Goal: Information Seeking & Learning: Learn about a topic

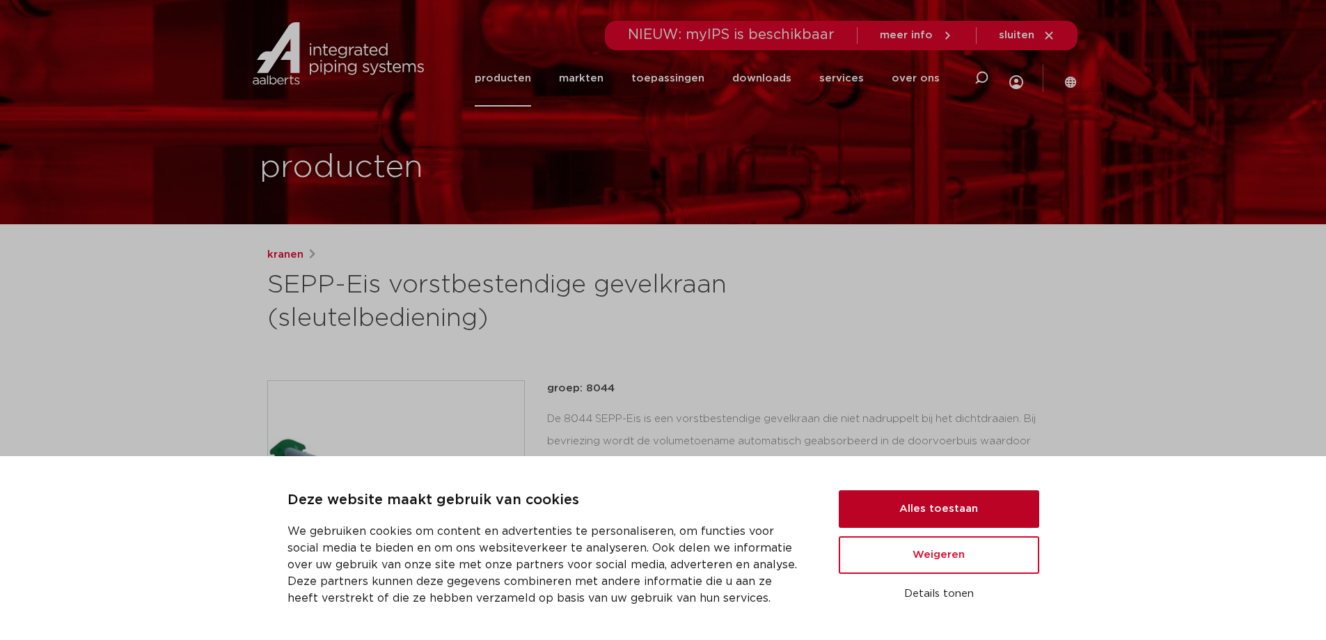
click at [954, 503] on button "Alles toestaan" at bounding box center [939, 509] width 201 height 38
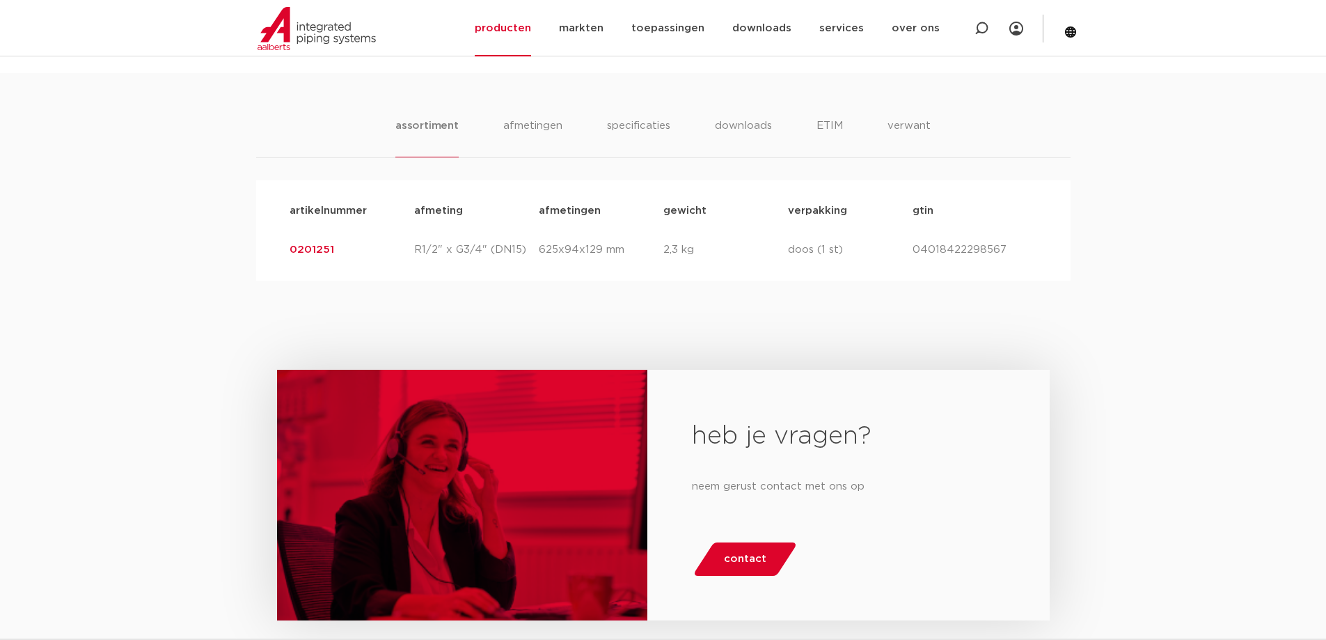
scroll to position [835, 0]
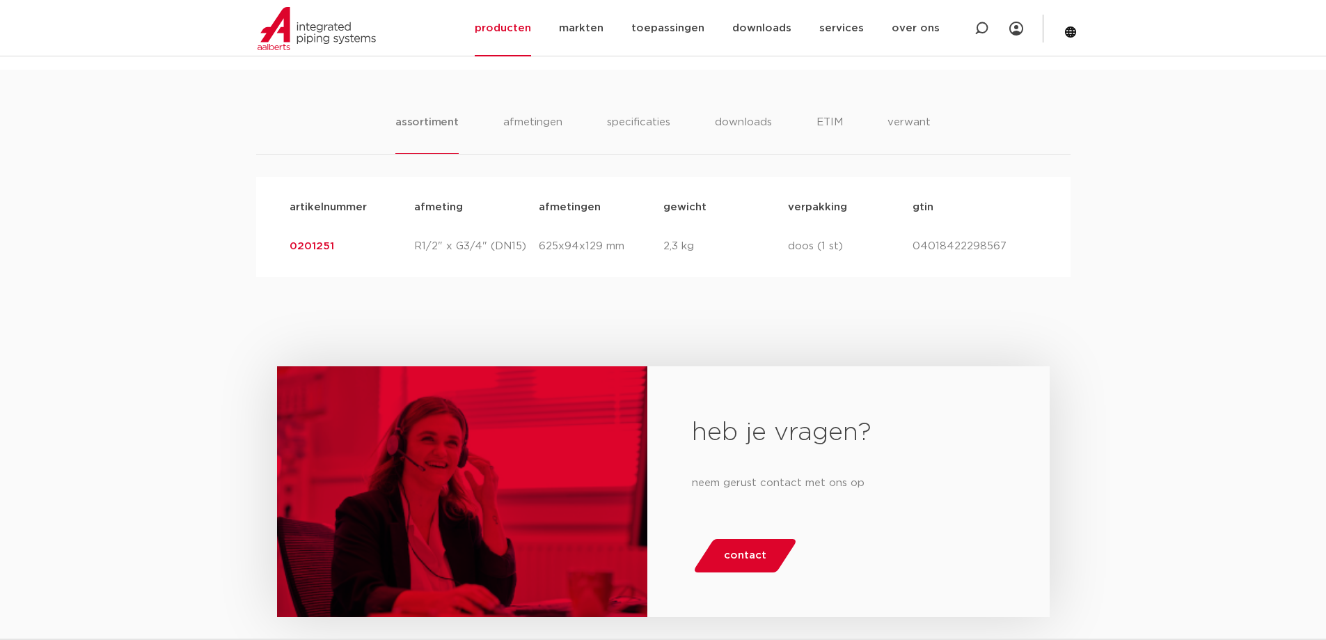
click at [313, 245] on link "0201251" at bounding box center [312, 246] width 45 height 10
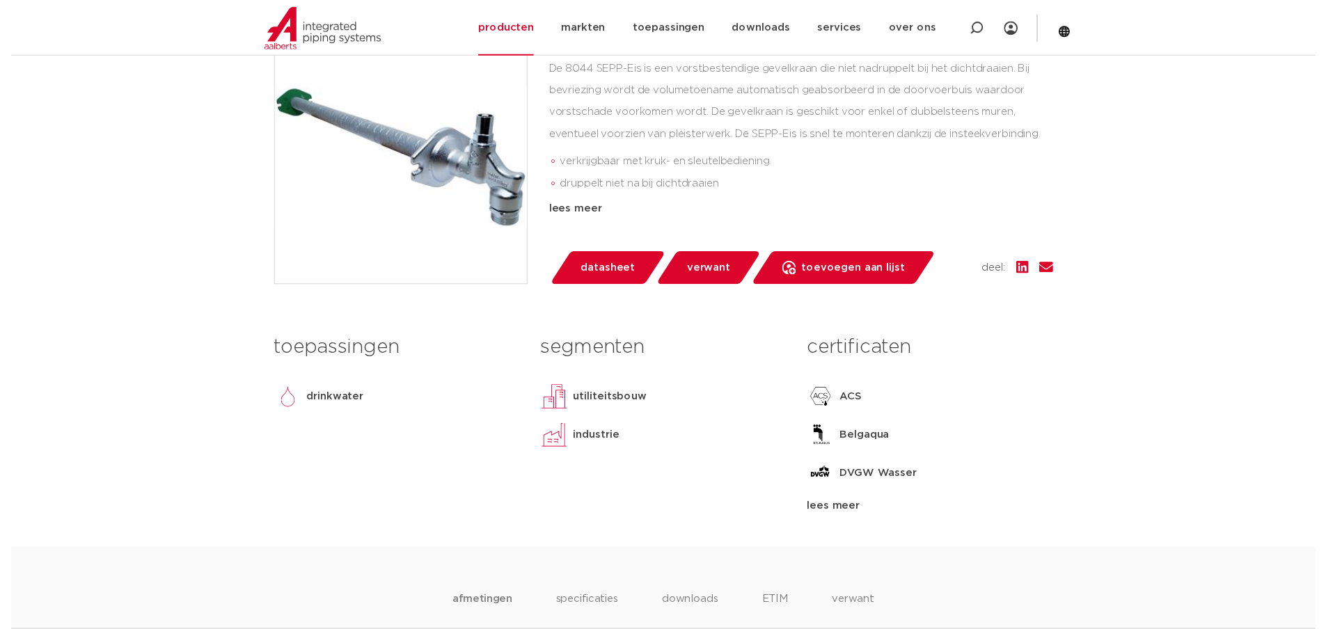
scroll to position [418, 0]
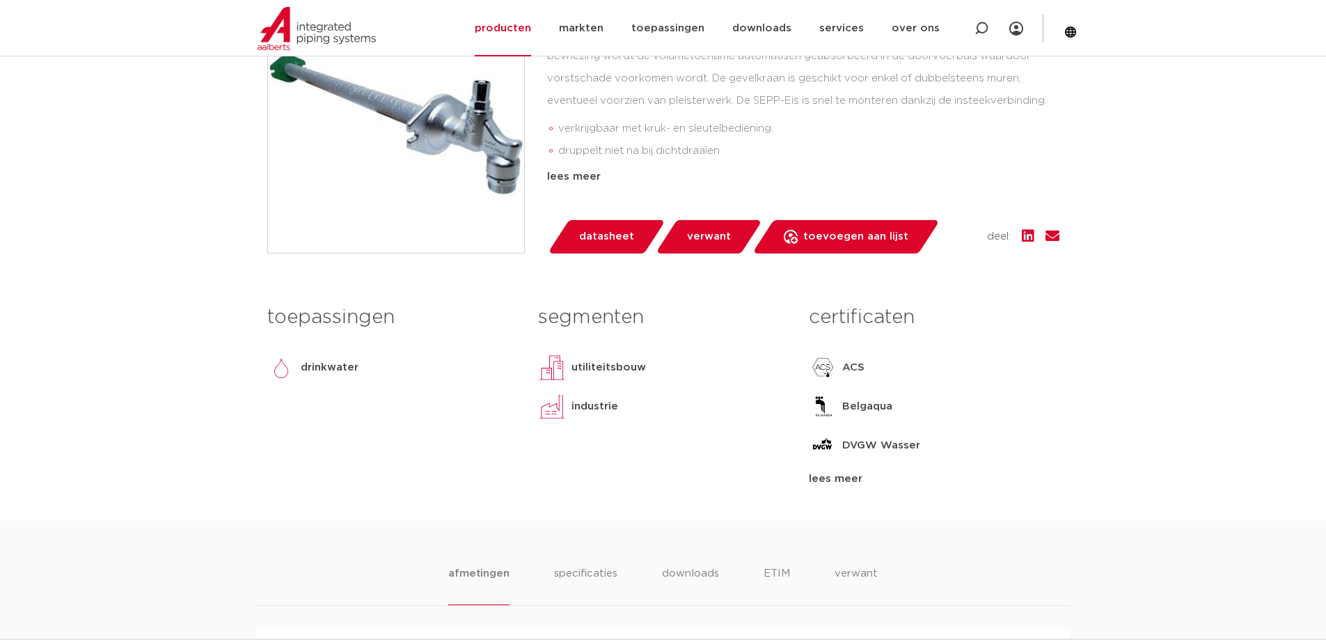
click at [595, 242] on span "datasheet" at bounding box center [606, 237] width 55 height 22
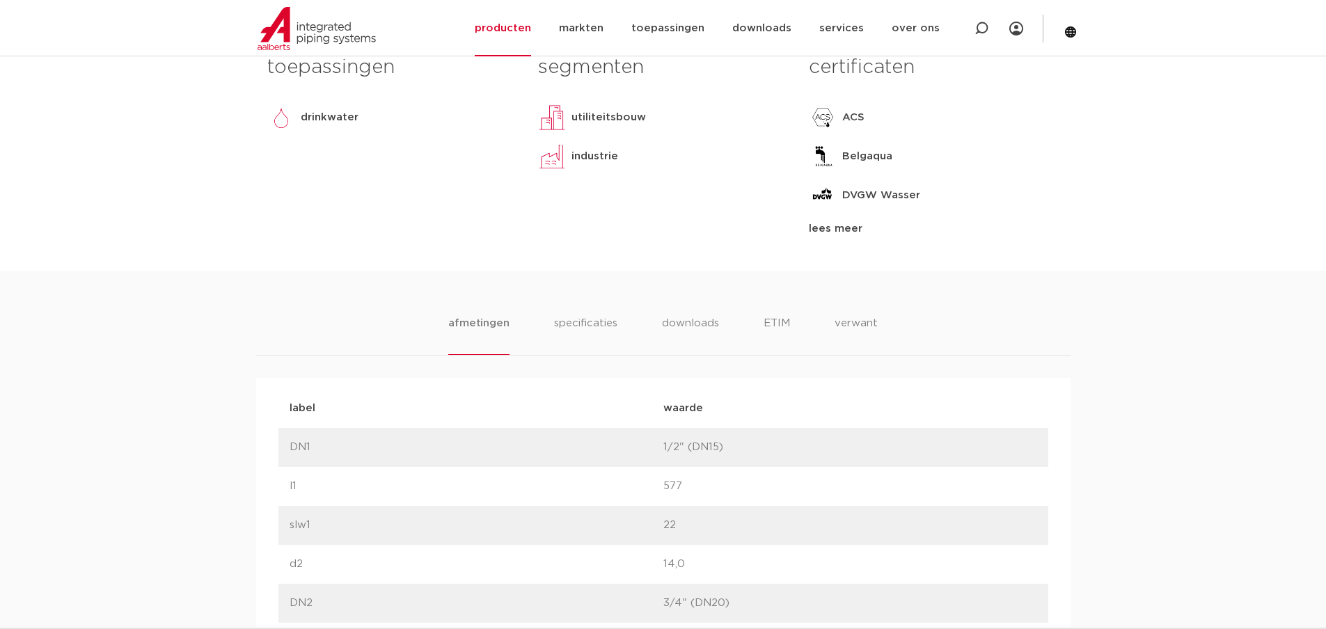
scroll to position [696, 0]
click at [567, 329] on li "specificaties" at bounding box center [585, 335] width 67 height 40
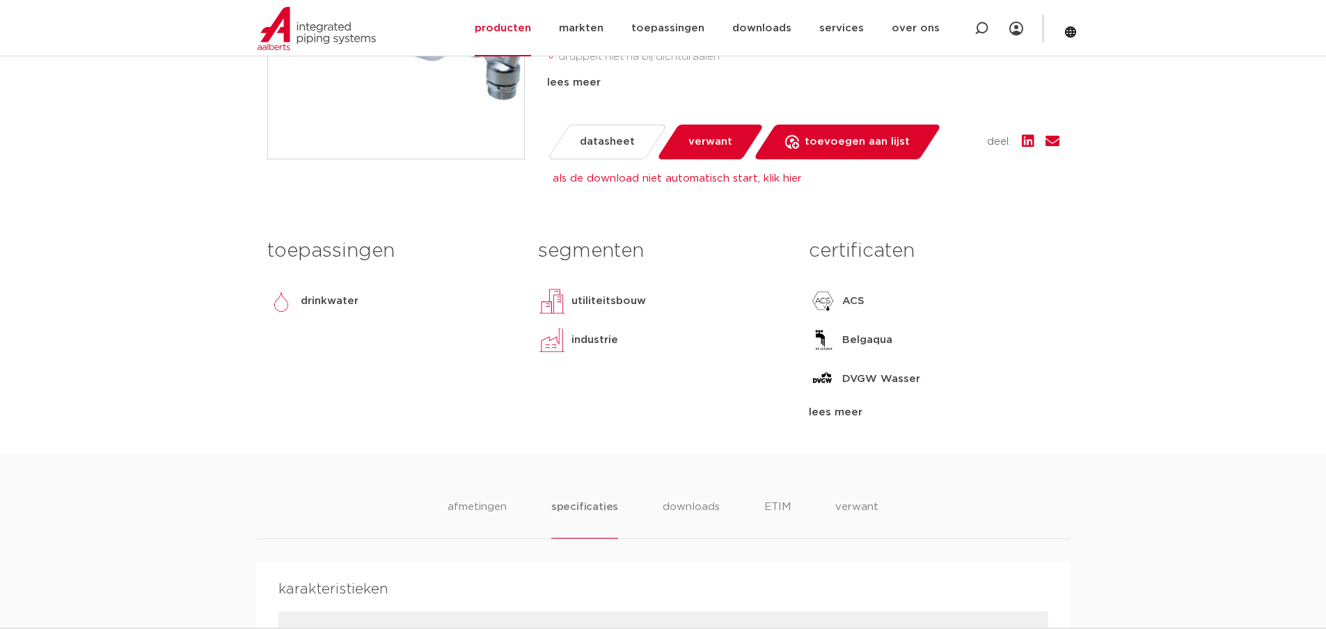
scroll to position [604, 0]
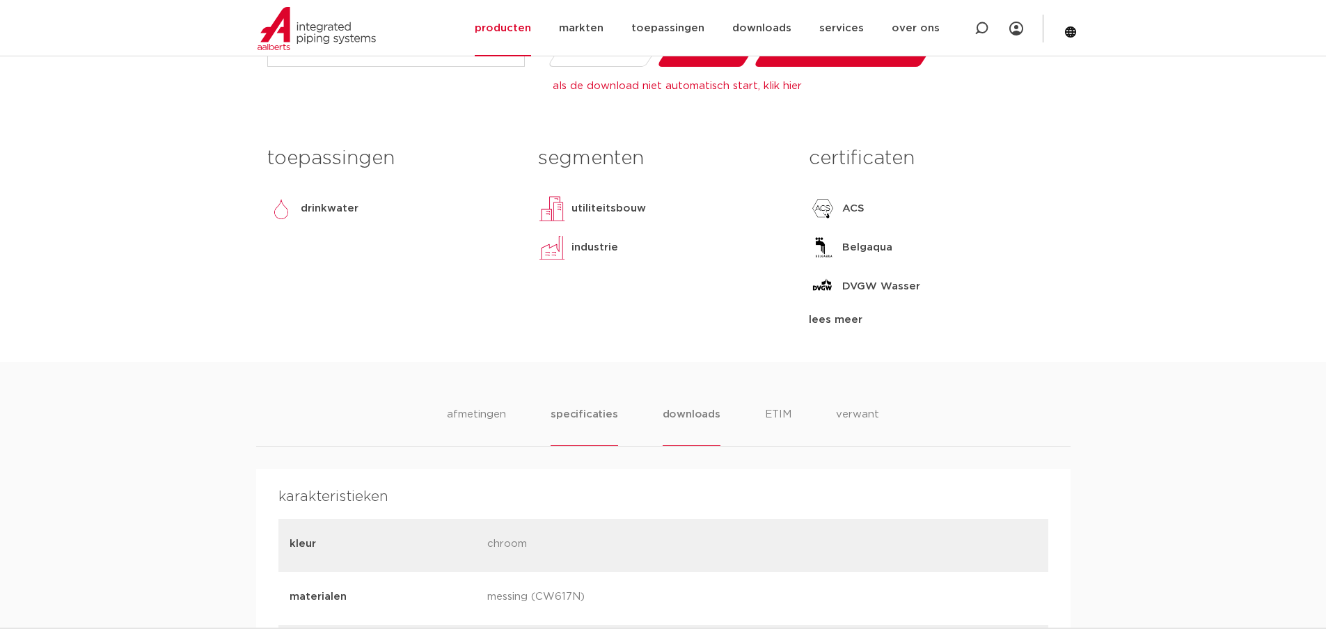
click at [677, 414] on li "downloads" at bounding box center [692, 427] width 58 height 40
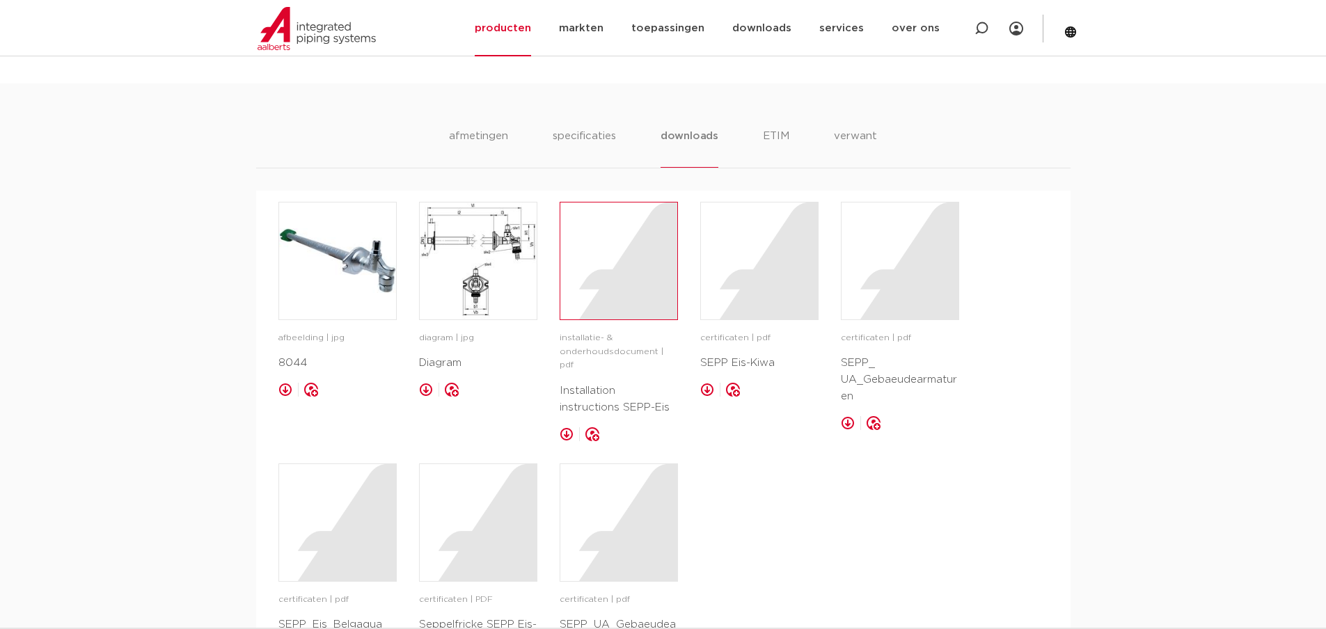
scroll to position [952, 0]
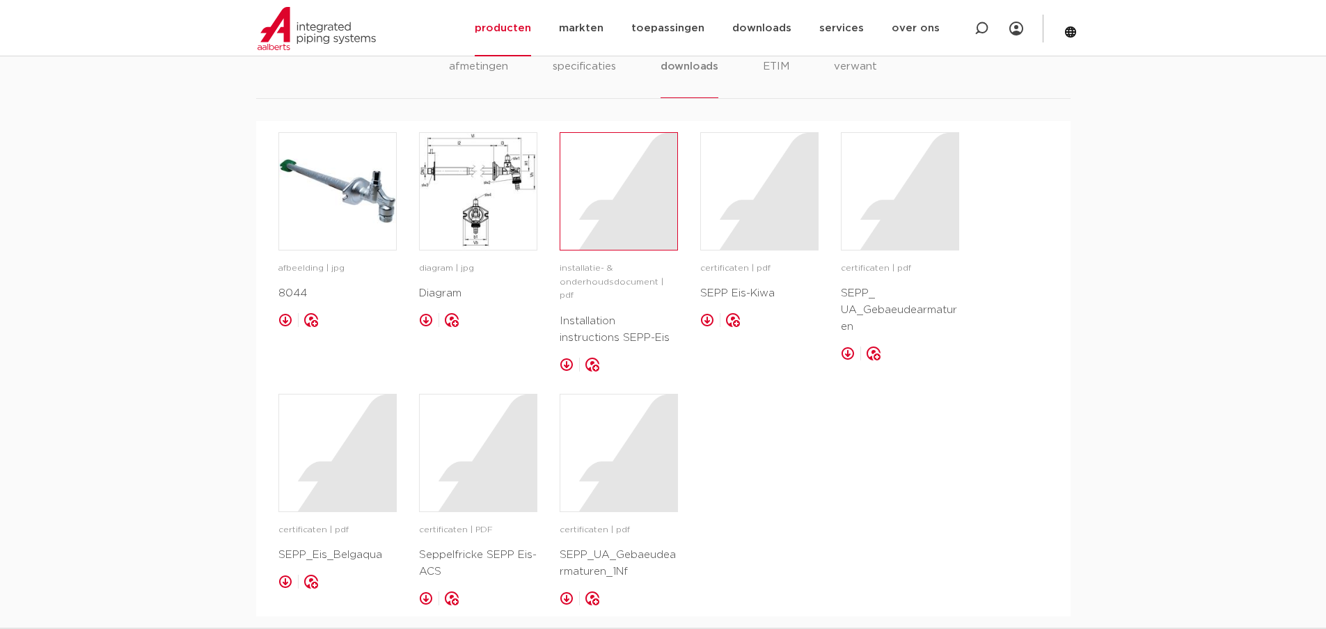
click at [595, 240] on div at bounding box center [618, 191] width 117 height 117
click at [643, 457] on div at bounding box center [618, 453] width 117 height 117
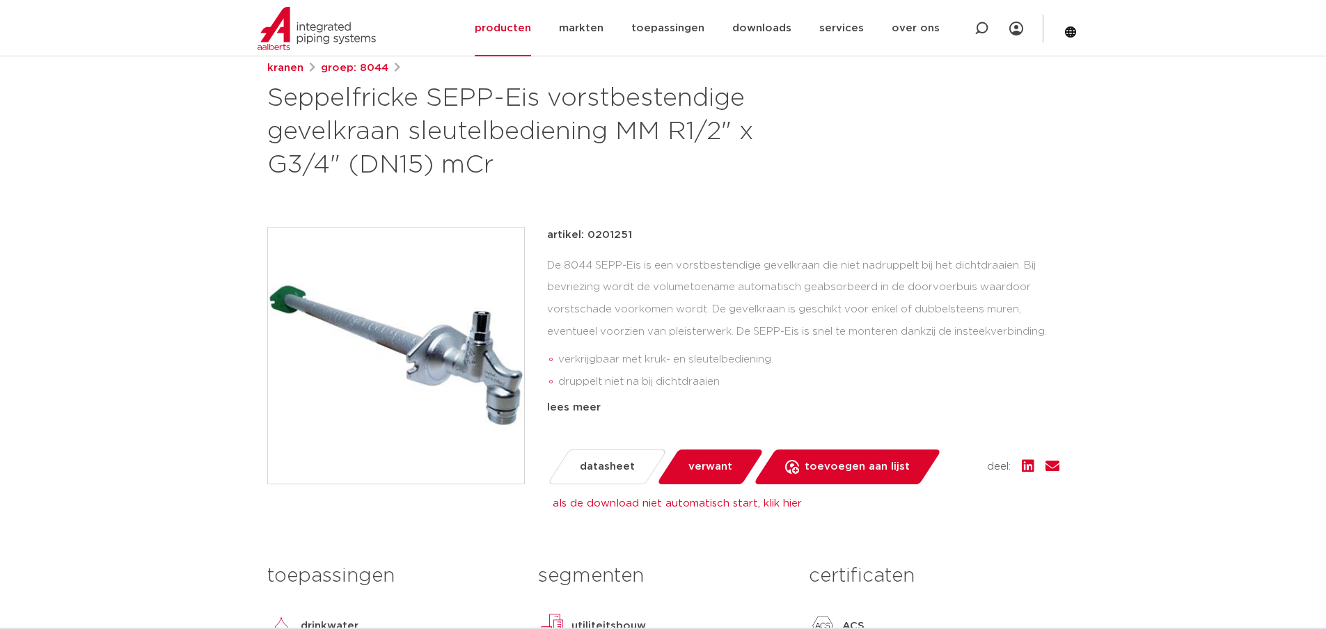
scroll to position [0, 0]
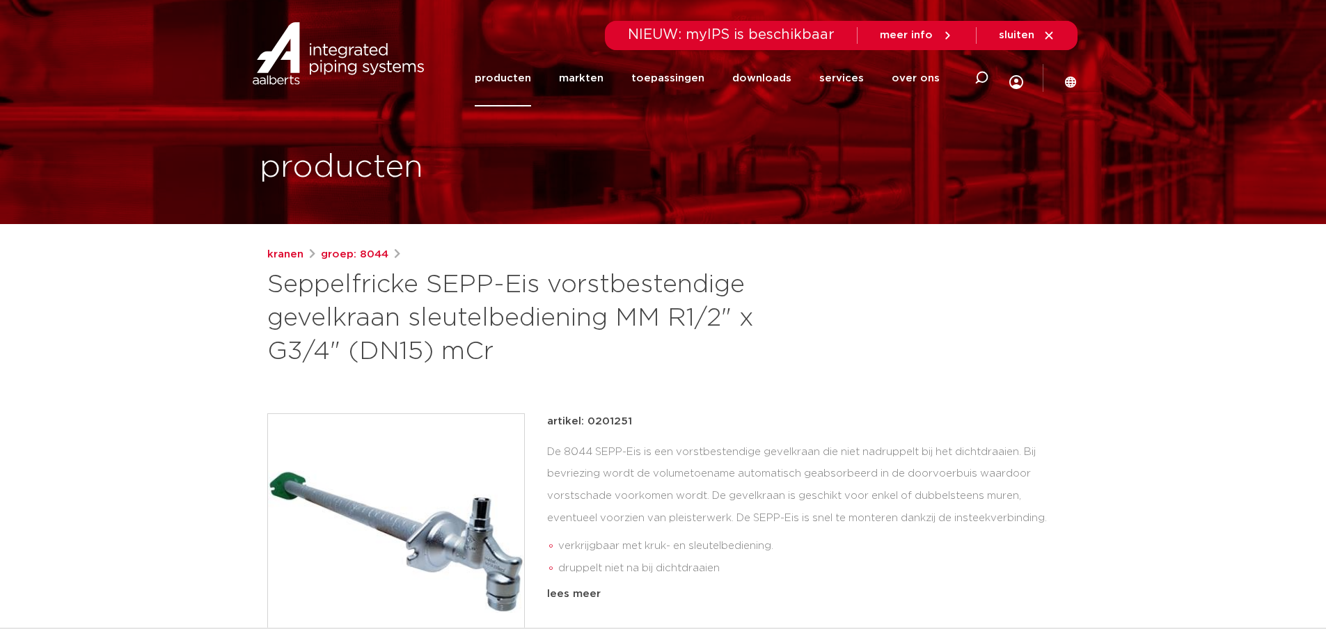
click at [519, 82] on link "producten" at bounding box center [503, 78] width 56 height 56
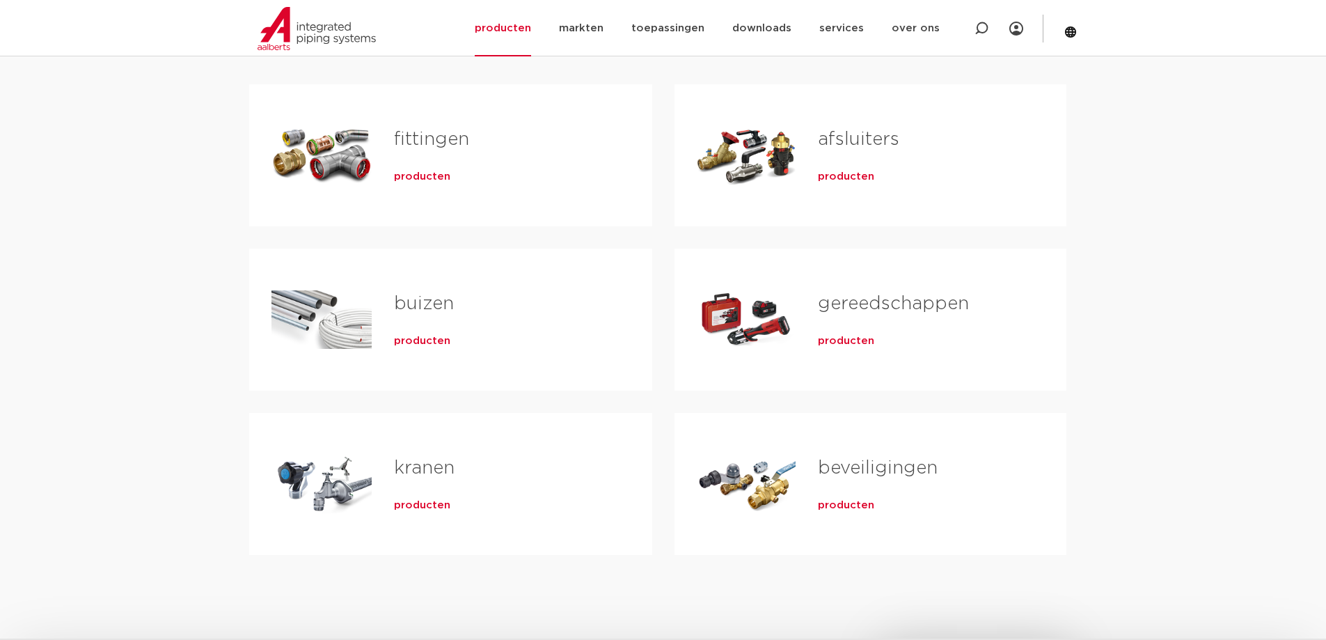
scroll to position [278, 0]
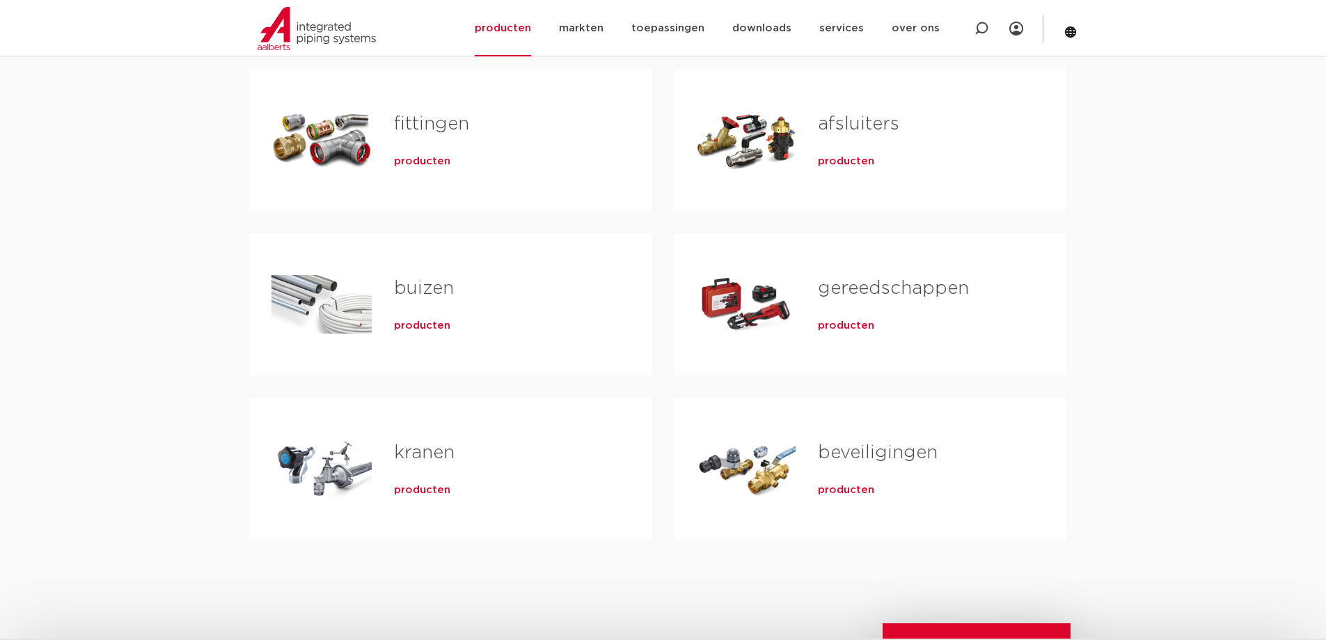
click at [404, 451] on link "kranen" at bounding box center [424, 452] width 61 height 18
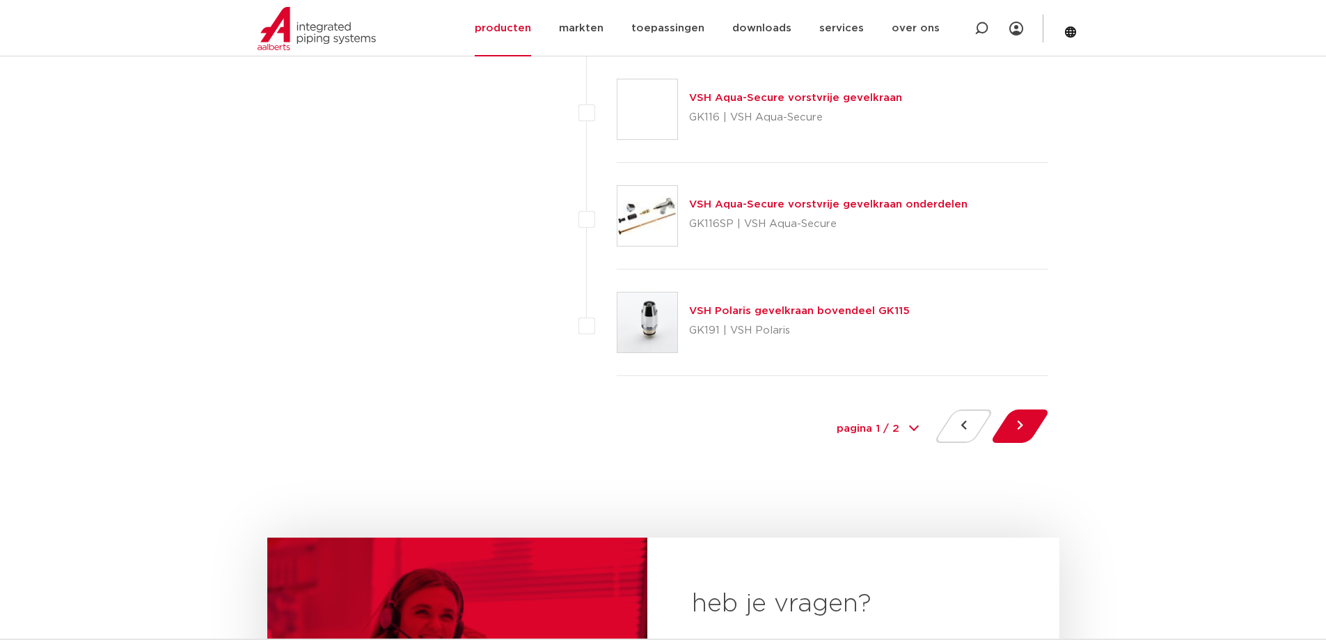
scroll to position [6336, 0]
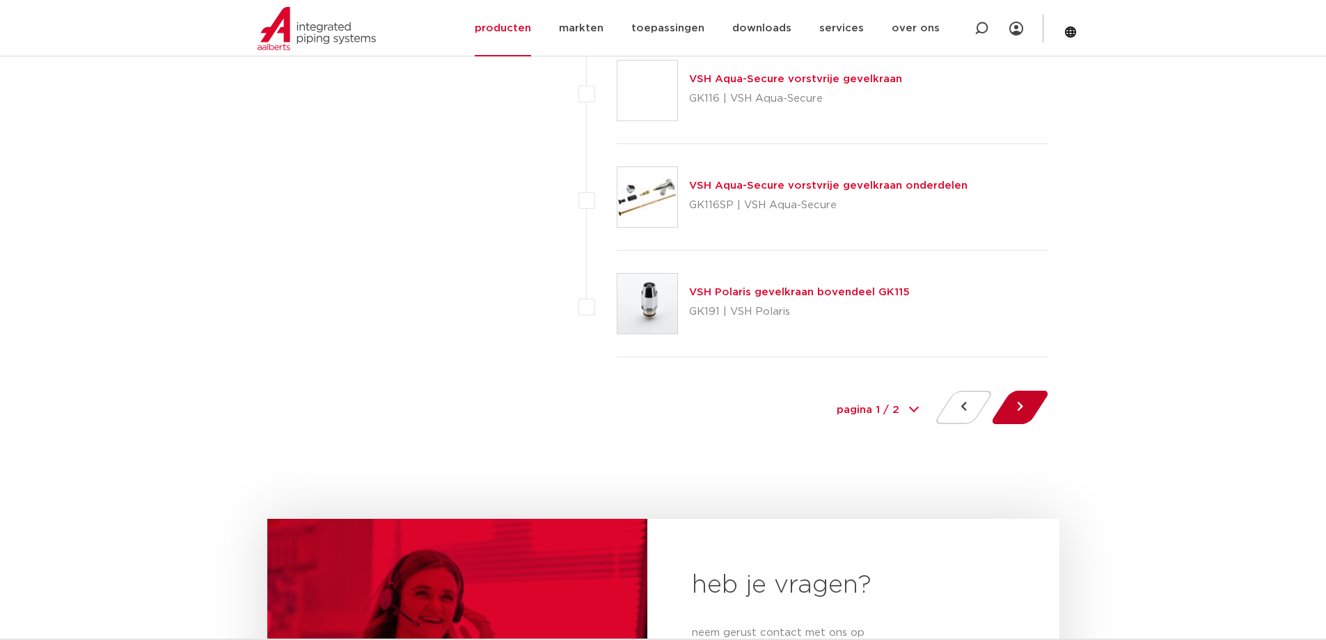
click at [1008, 414] on button at bounding box center [1020, 407] width 40 height 33
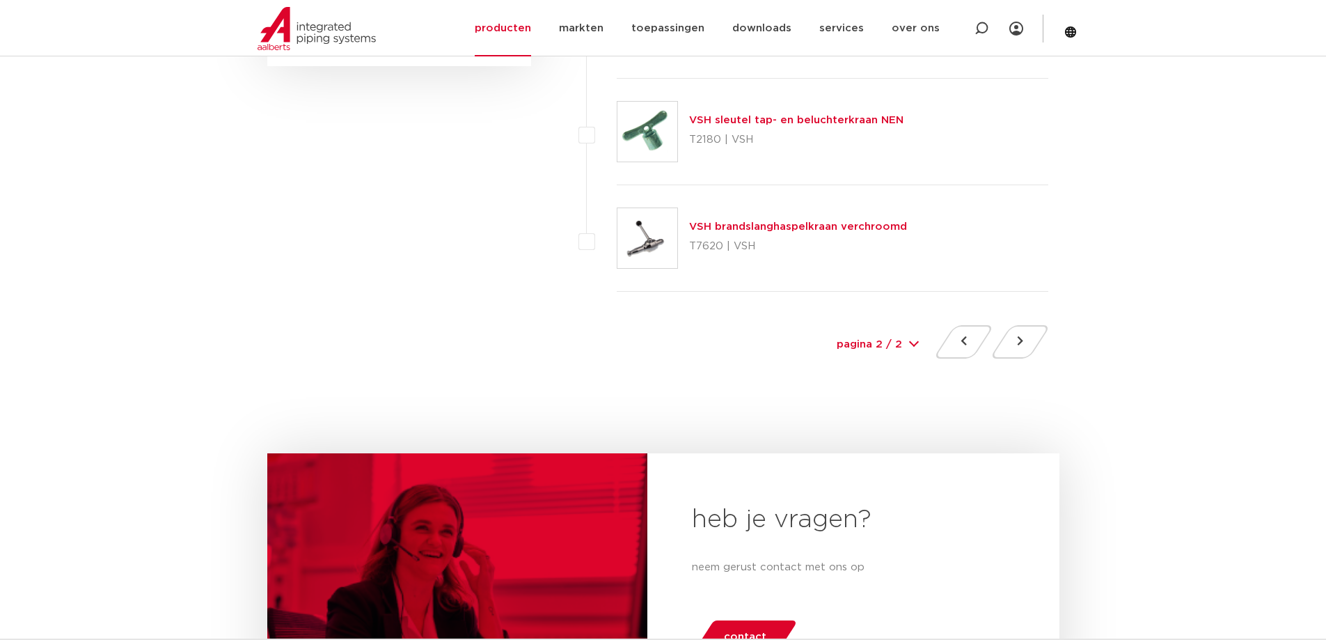
scroll to position [975, 0]
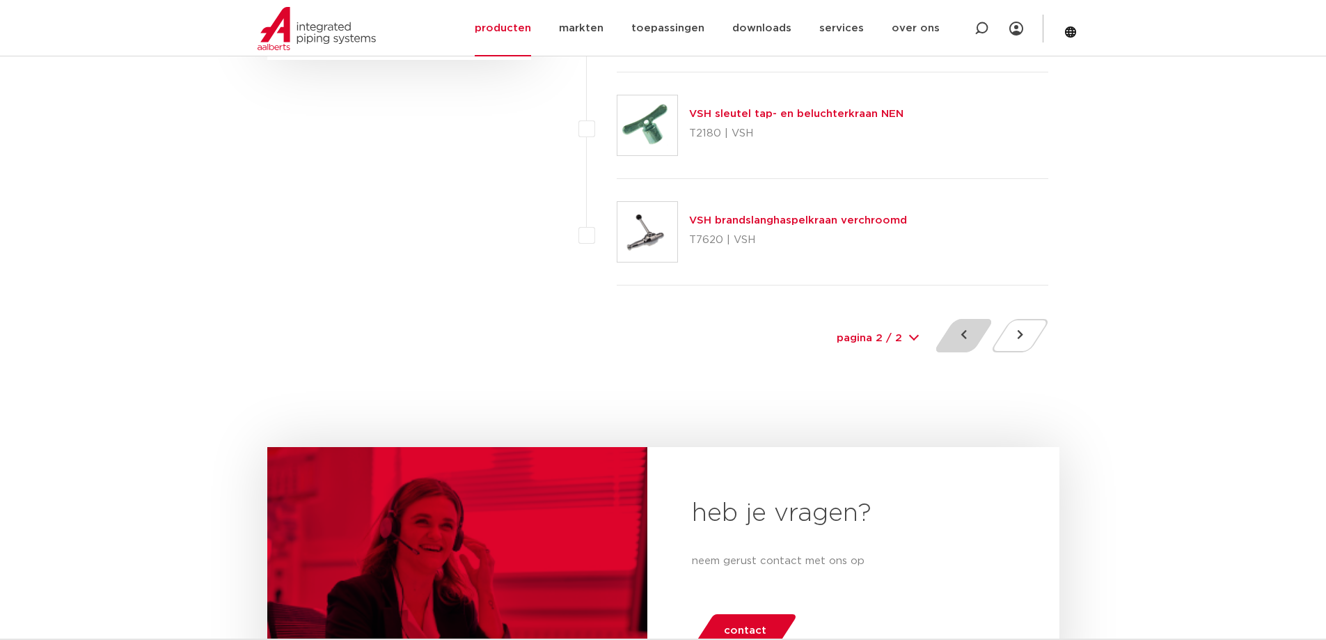
click at [973, 342] on button at bounding box center [964, 335] width 40 height 33
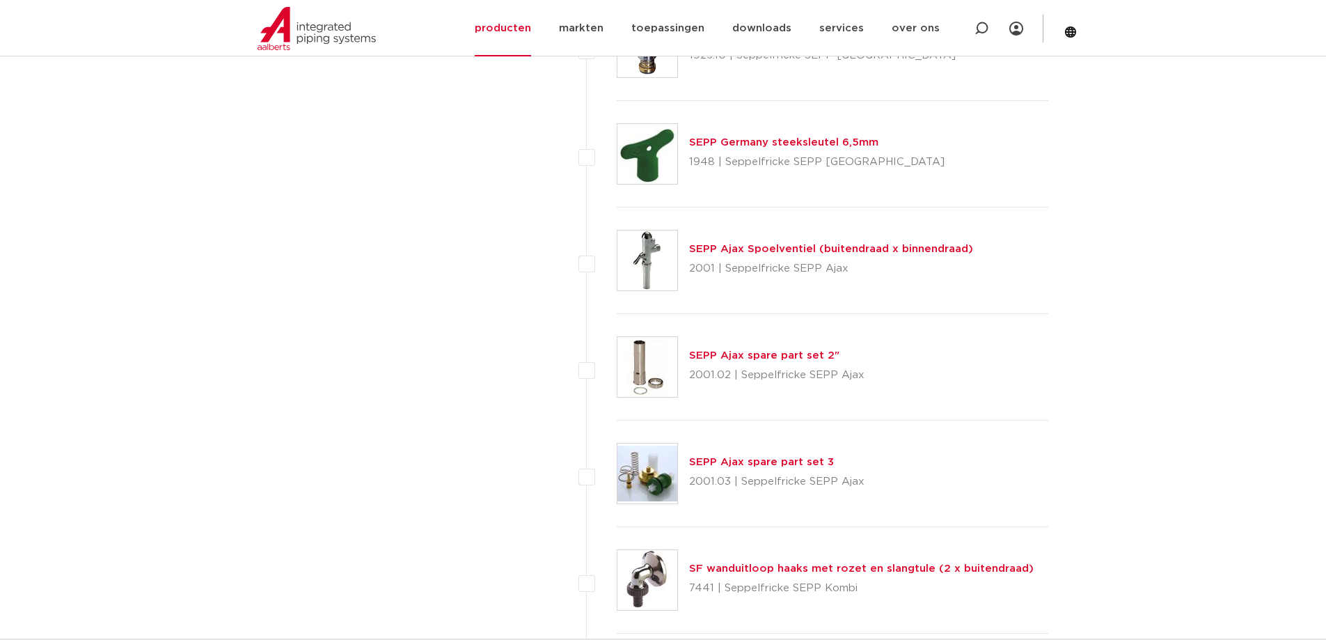
scroll to position [1462, 0]
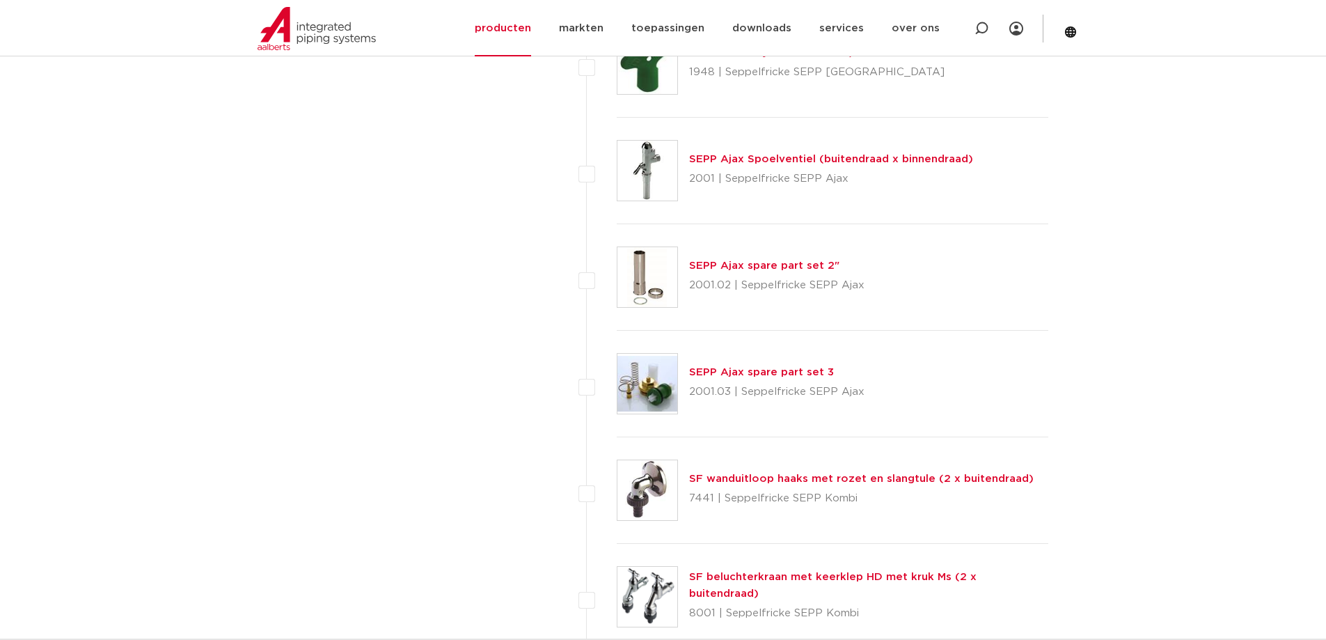
click at [760, 375] on link "SEPP Ajax spare part set 3" at bounding box center [761, 372] width 145 height 10
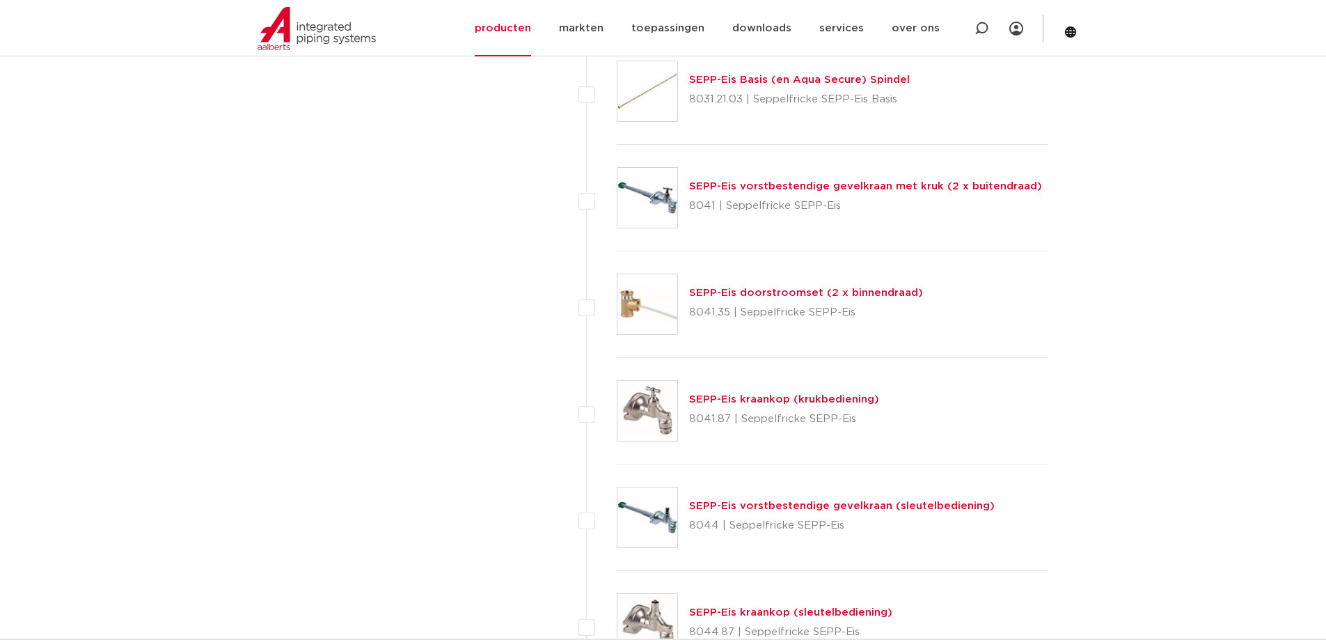
scroll to position [2576, 0]
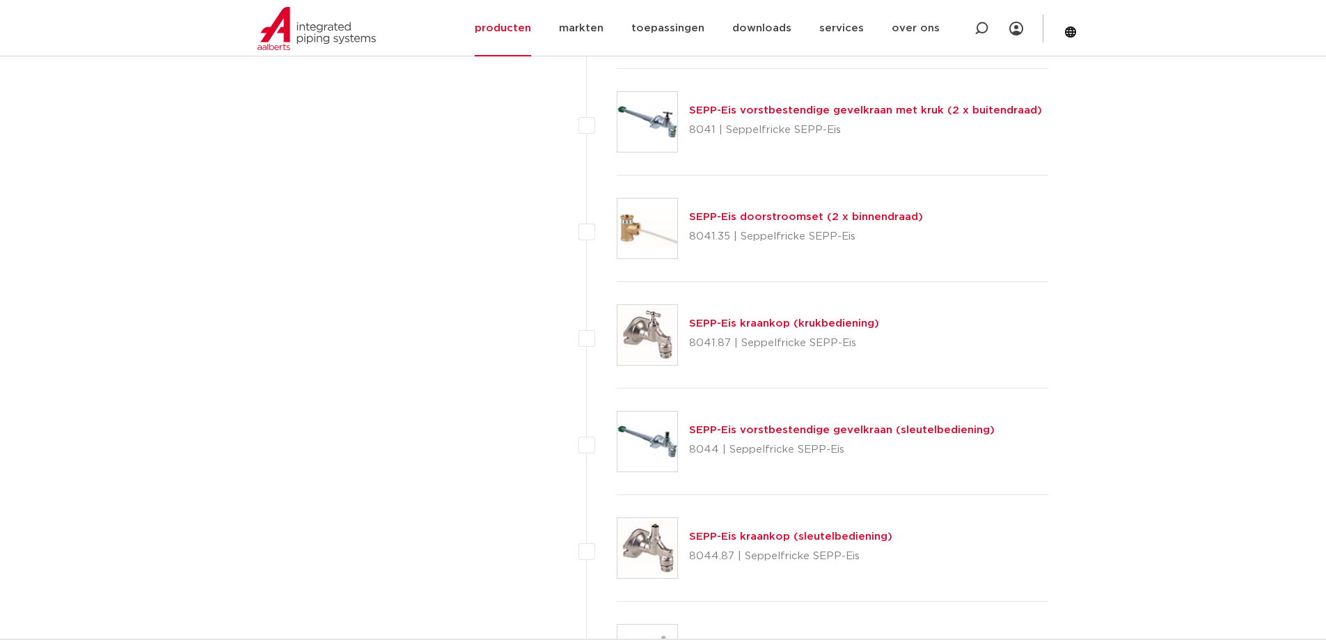
click at [753, 322] on link "SEPP-Eis kraankop (krukbediening)" at bounding box center [784, 323] width 190 height 10
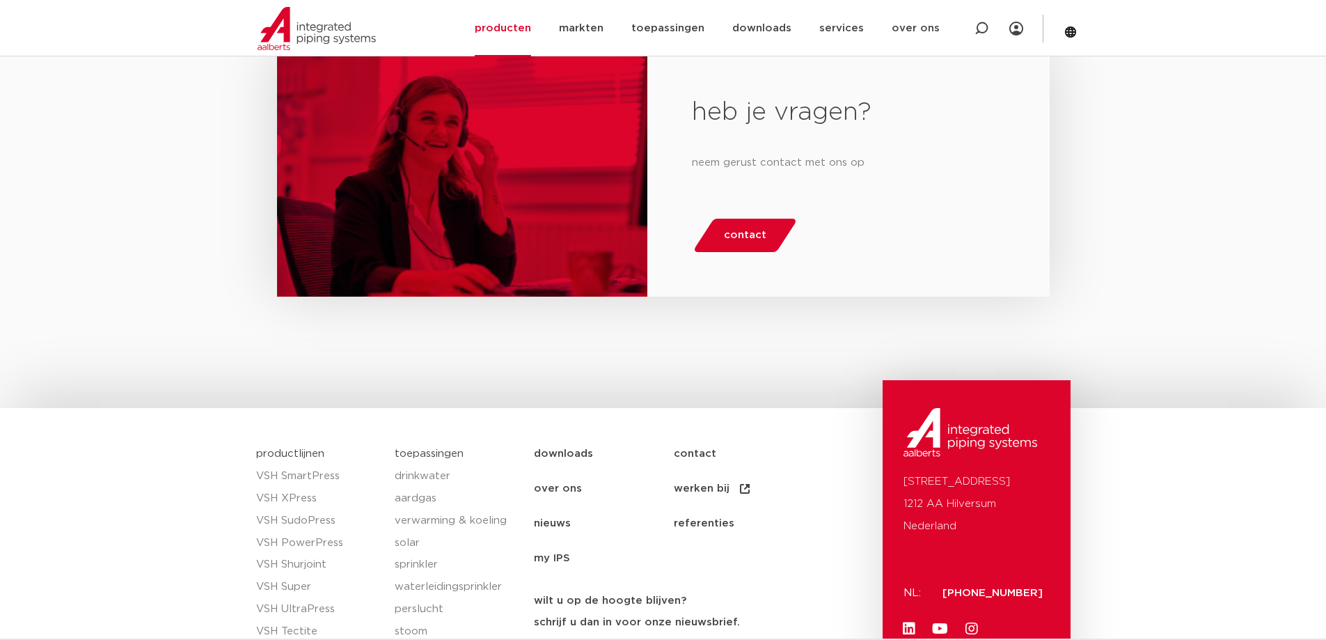
scroll to position [1114, 0]
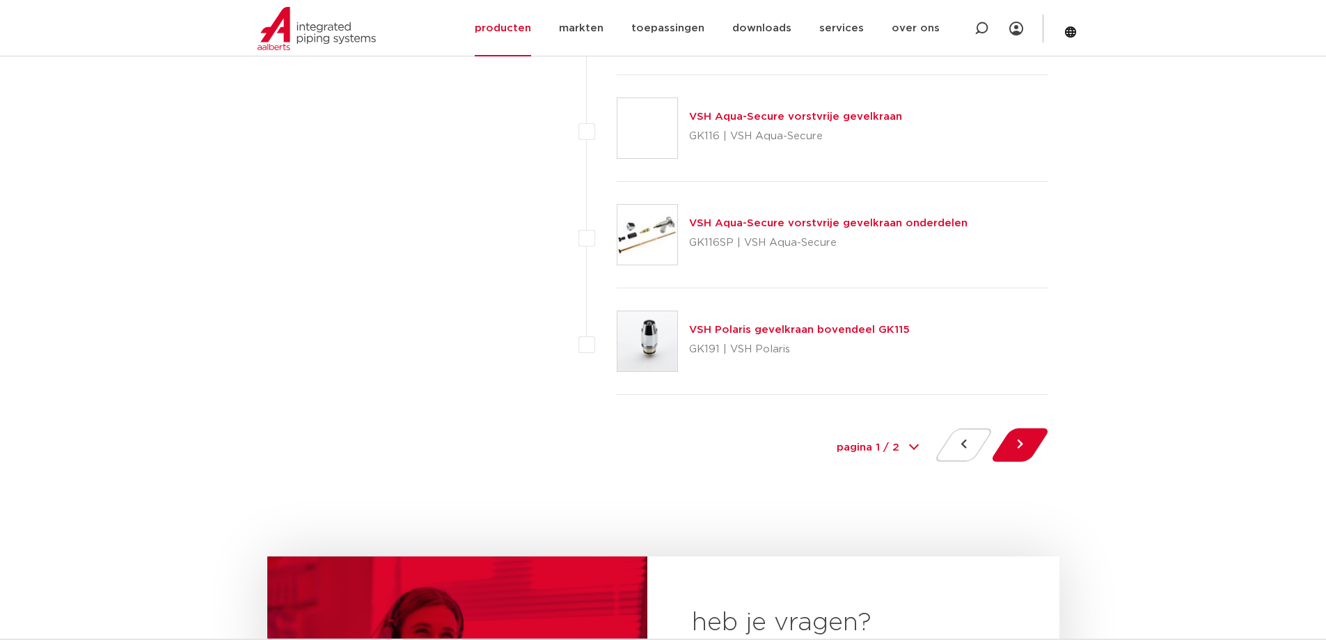
scroll to position [6336, 0]
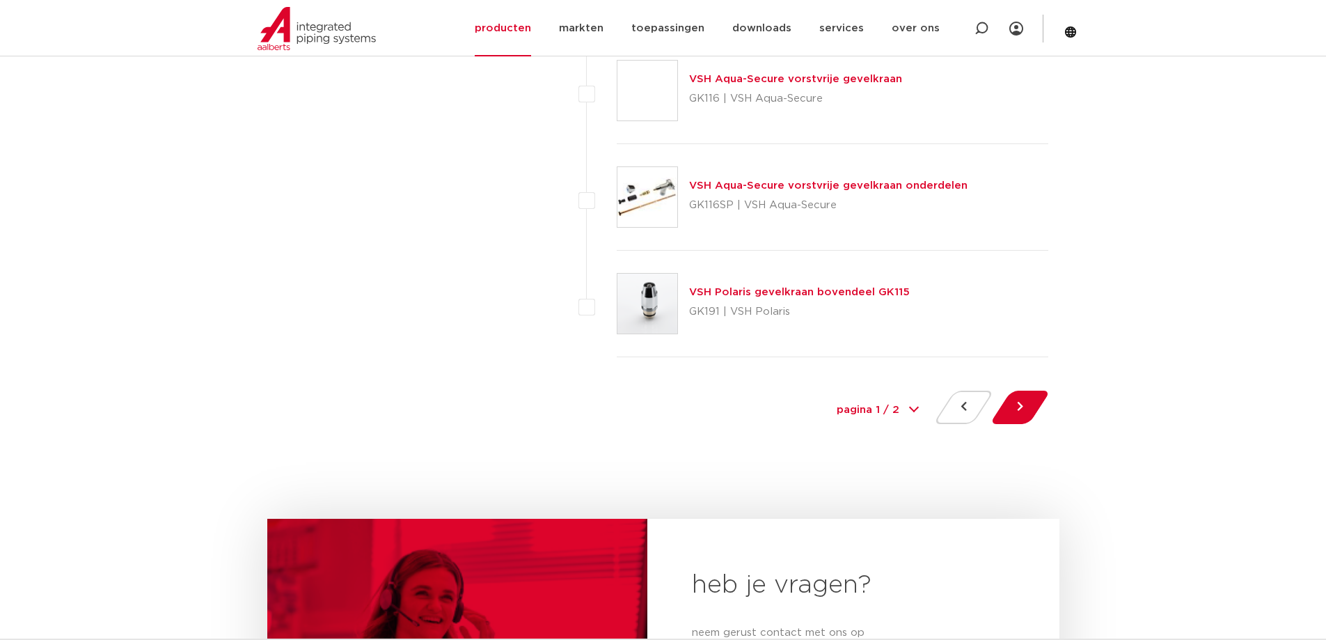
click at [753, 186] on link "VSH Aqua-Secure vorstvrije gevelkraan onderdelen" at bounding box center [828, 185] width 278 height 10
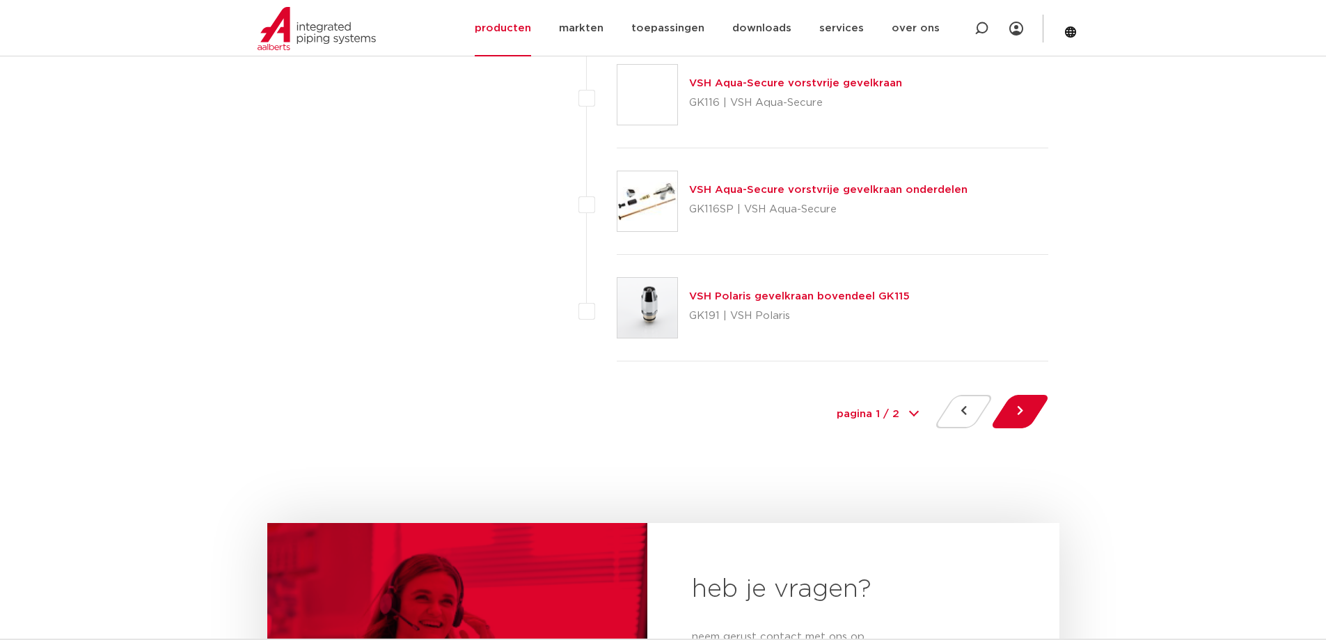
scroll to position [6336, 0]
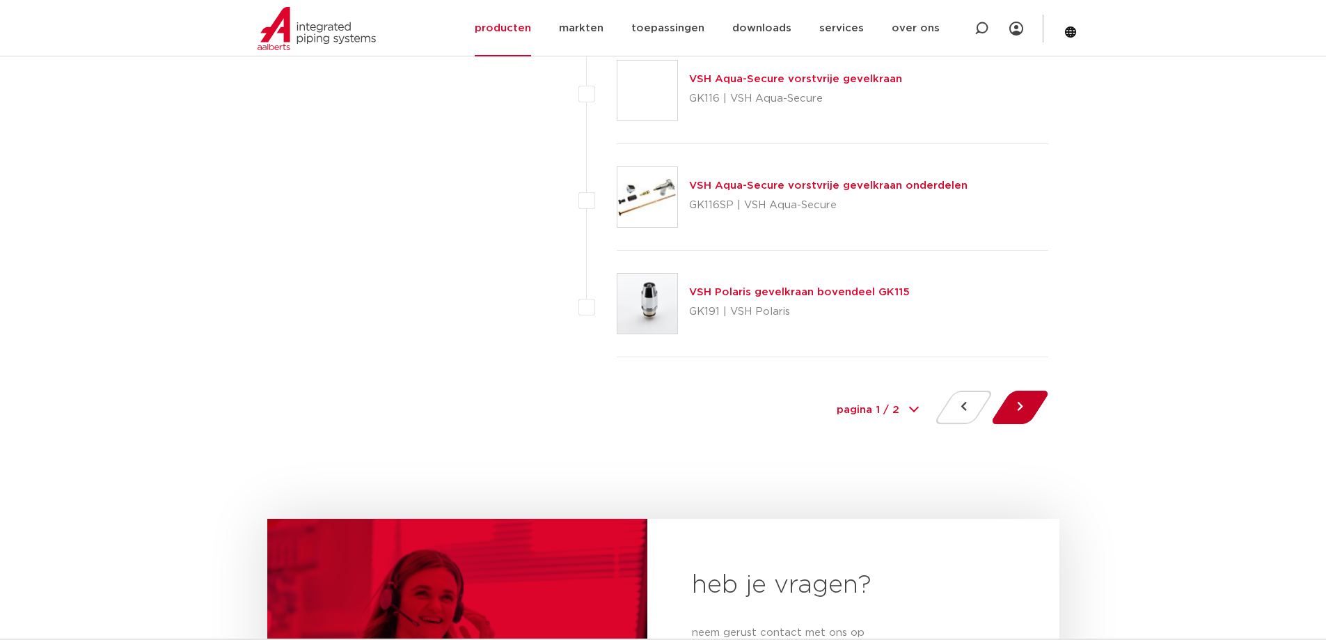
click at [1026, 409] on button at bounding box center [1020, 407] width 40 height 33
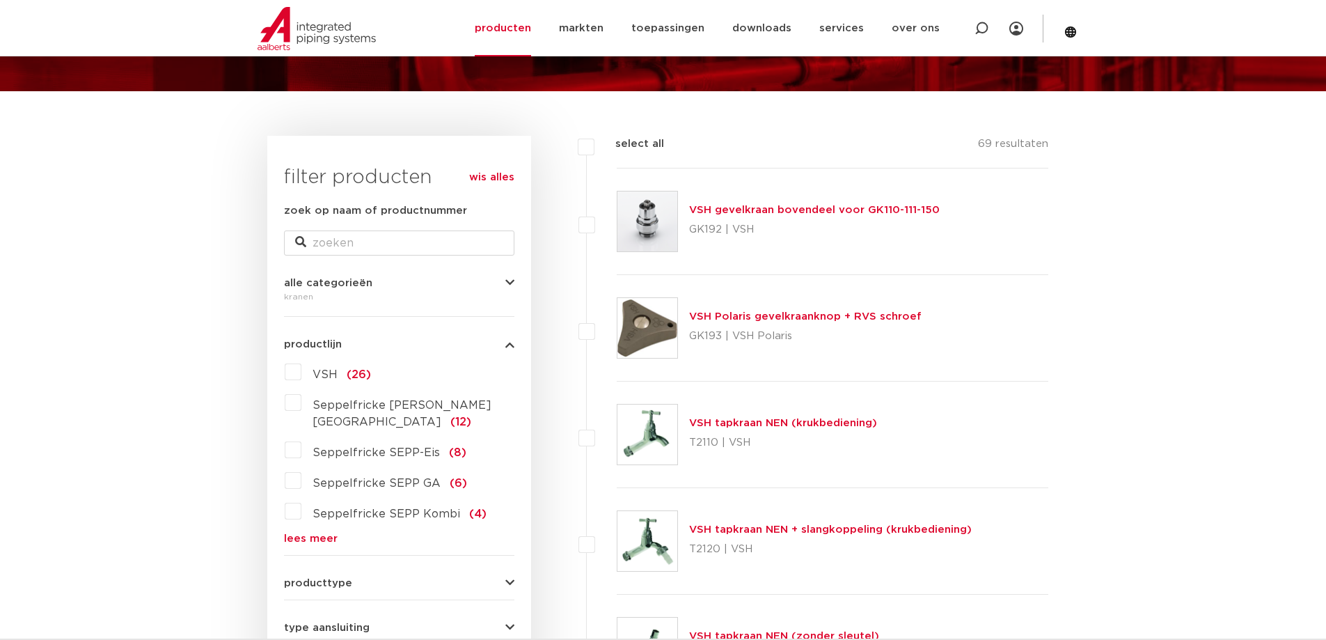
scroll to position [348, 0]
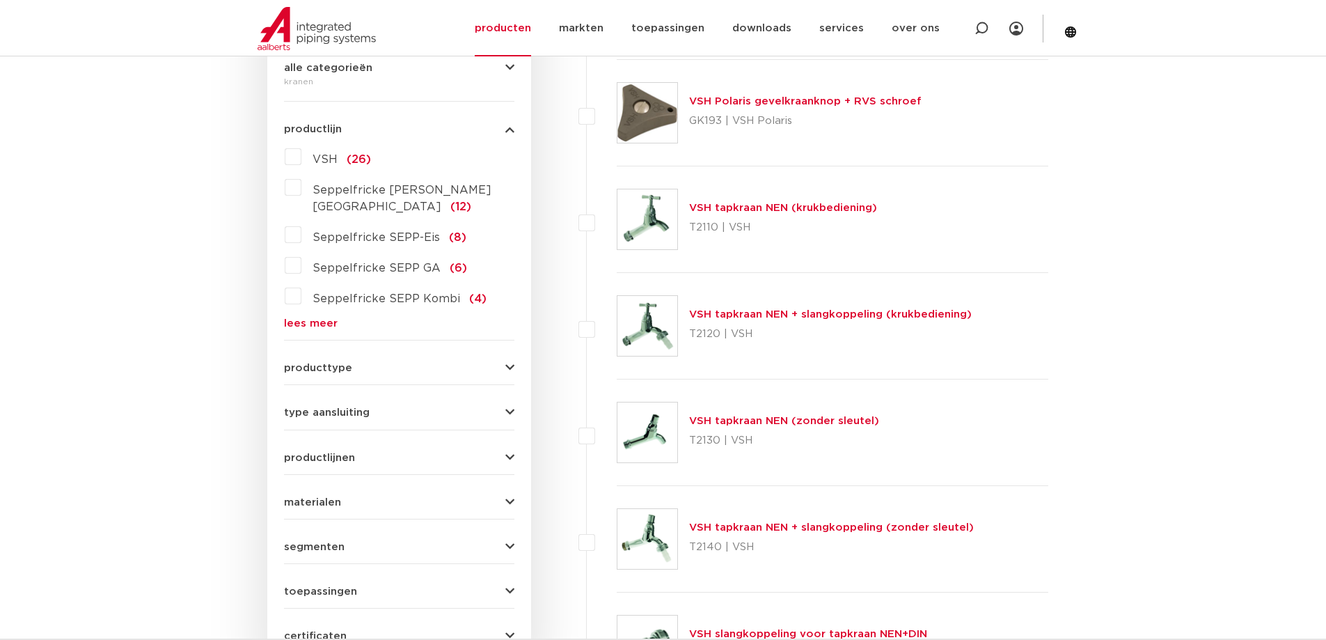
click at [324, 158] on span "VSH" at bounding box center [325, 159] width 25 height 11
click at [0, 0] on input "VSH (26)" at bounding box center [0, 0] width 0 height 0
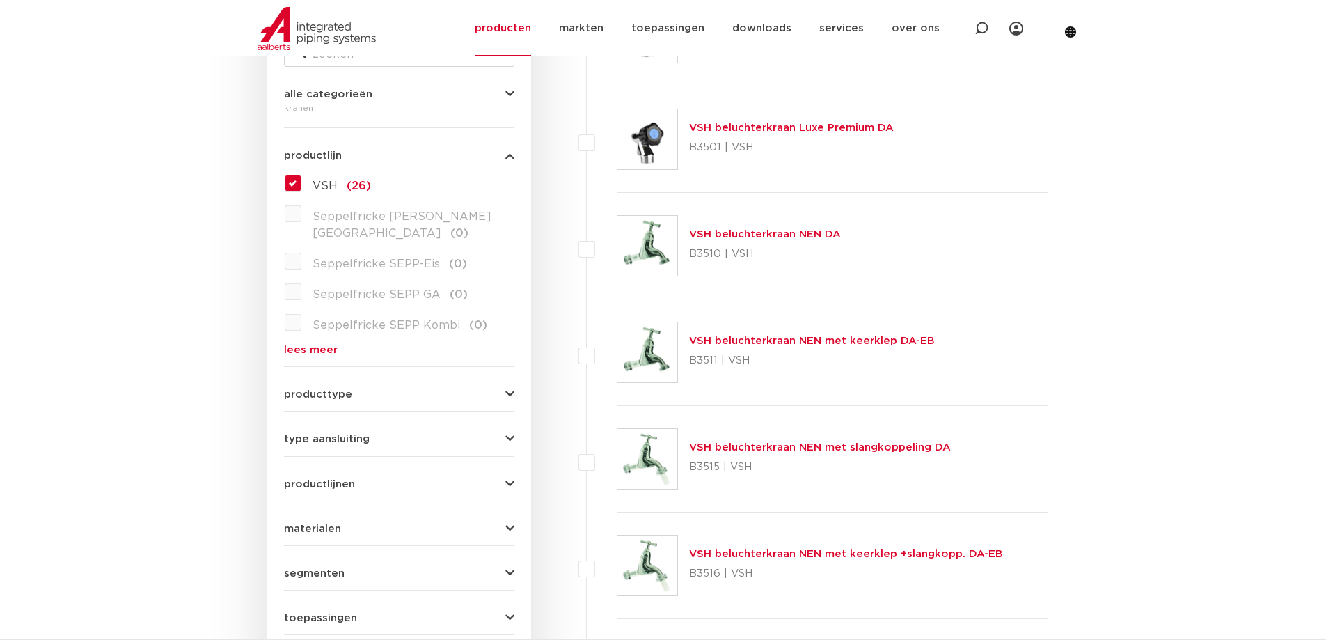
scroll to position [139, 0]
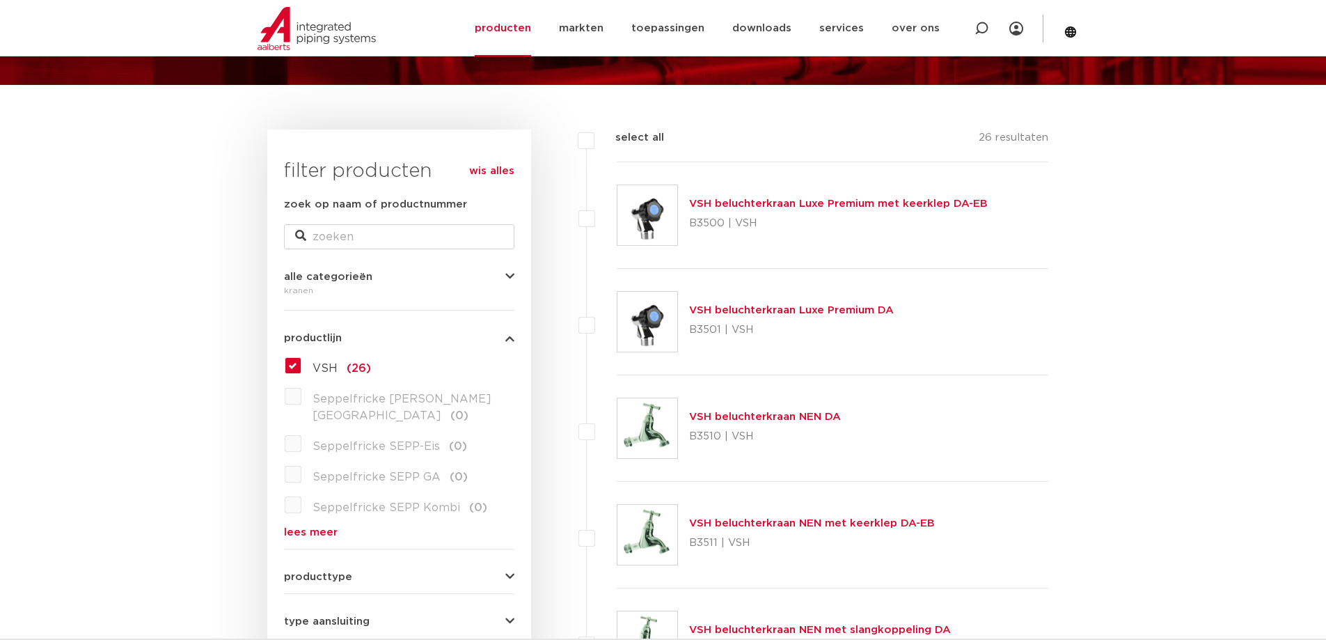
click at [293, 356] on div "VSH (26) Seppelfricke SEPP Germany (0) Seppelfricke SEPP-Eis (0) Seppelfricke S…" at bounding box center [399, 445] width 230 height 183
click at [301, 371] on label "VSH (26)" at bounding box center [336, 365] width 70 height 22
click at [0, 0] on input "VSH (26)" at bounding box center [0, 0] width 0 height 0
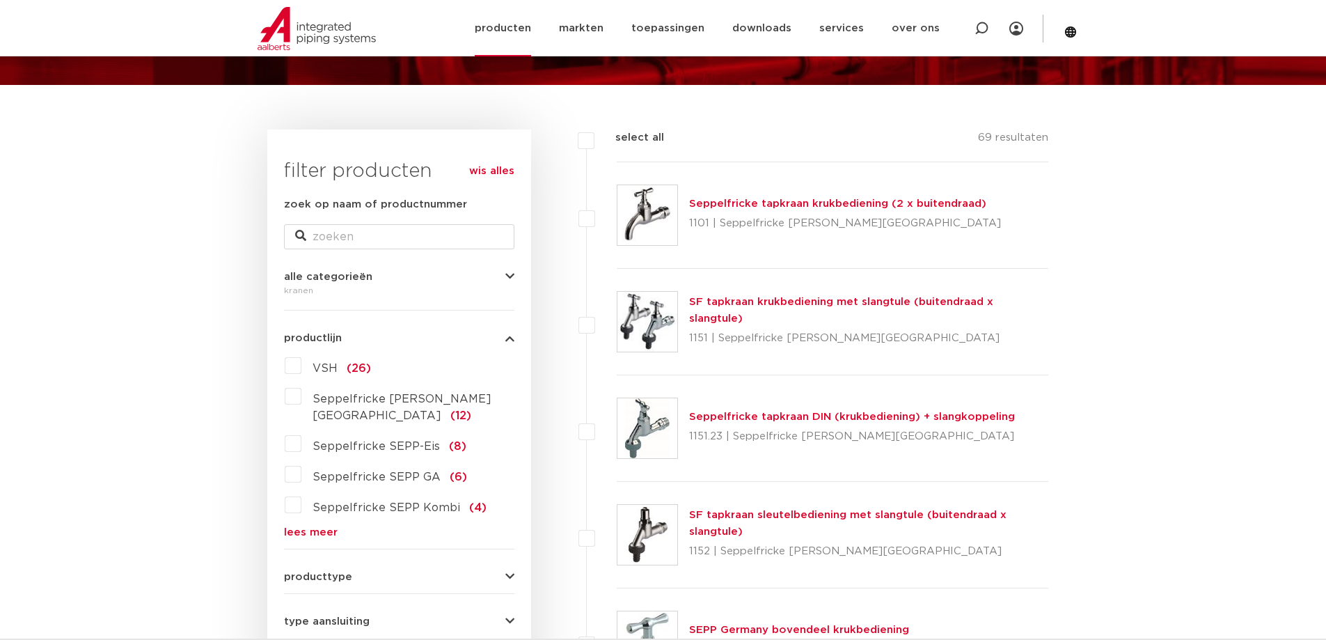
scroll to position [139, 0]
